Goal: Find specific page/section: Find specific page/section

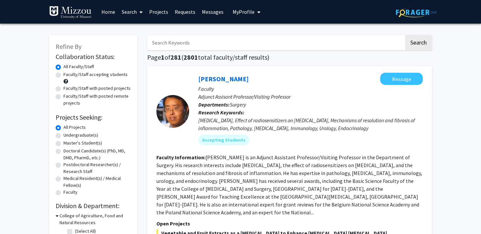
click at [301, 125] on div "[MEDICAL_DATA], Effect of radiosensitizers on [MEDICAL_DATA], Mechanisms of res…" at bounding box center [310, 124] width 224 height 16
click at [109, 13] on link "Home" at bounding box center [108, 11] width 20 height 23
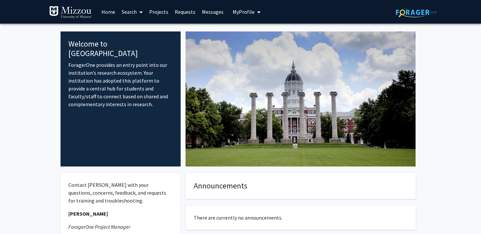
click at [413, 17] on link at bounding box center [416, 11] width 41 height 23
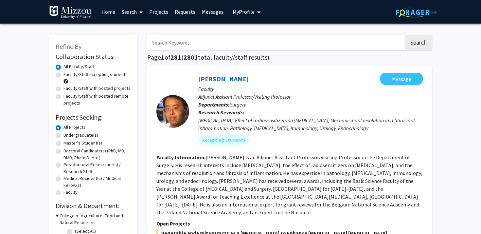
click at [244, 12] on span "My Profile" at bounding box center [244, 12] width 22 height 7
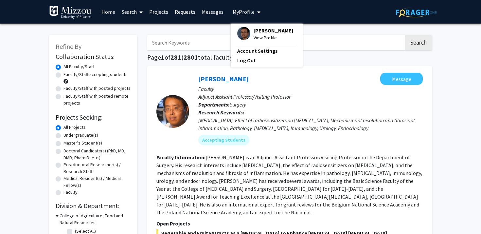
click at [259, 33] on span "[PERSON_NAME]" at bounding box center [274, 30] width 40 height 7
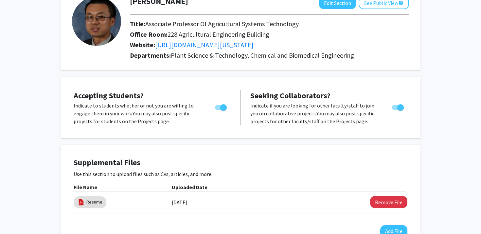
scroll to position [50, 0]
